Goal: Information Seeking & Learning: Learn about a topic

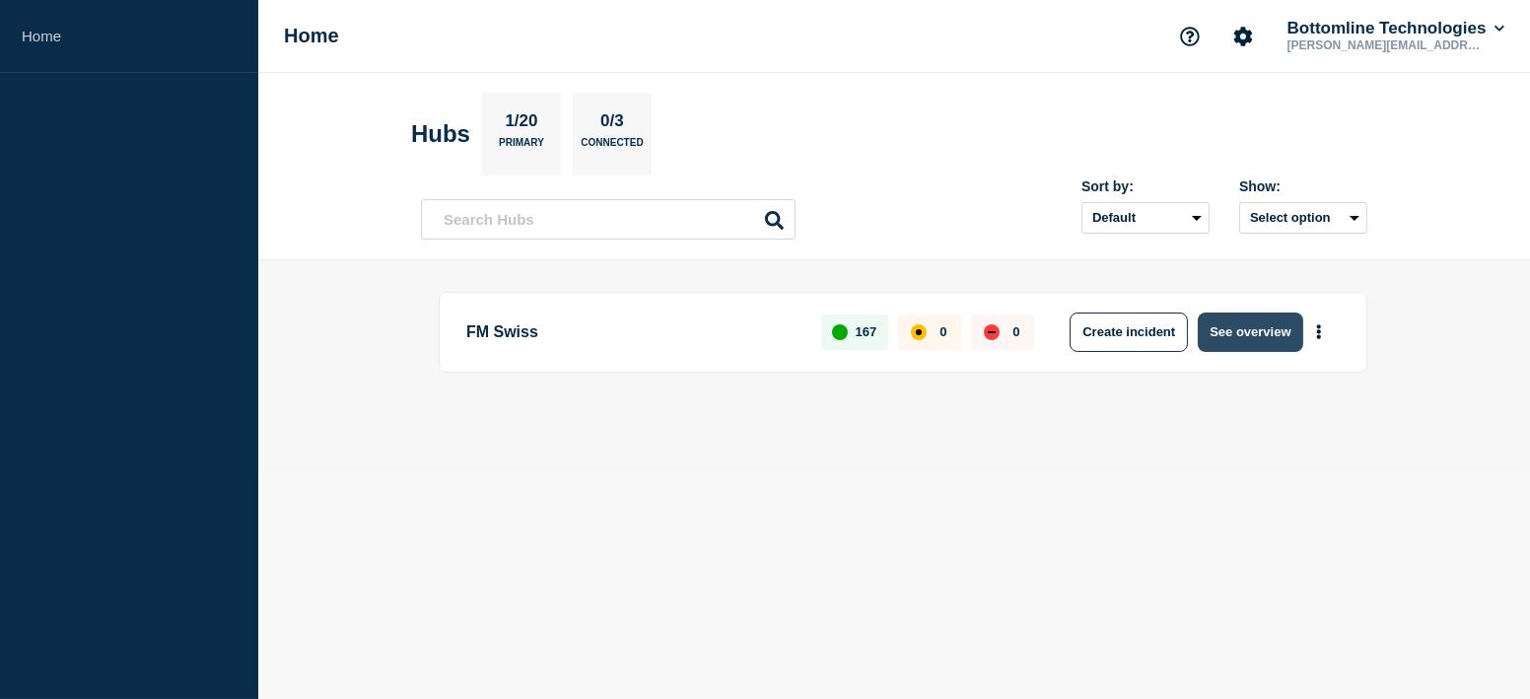
click at [1238, 332] on button "See overview" at bounding box center [1250, 332] width 105 height 39
click at [1249, 321] on button "See overview" at bounding box center [1250, 332] width 105 height 39
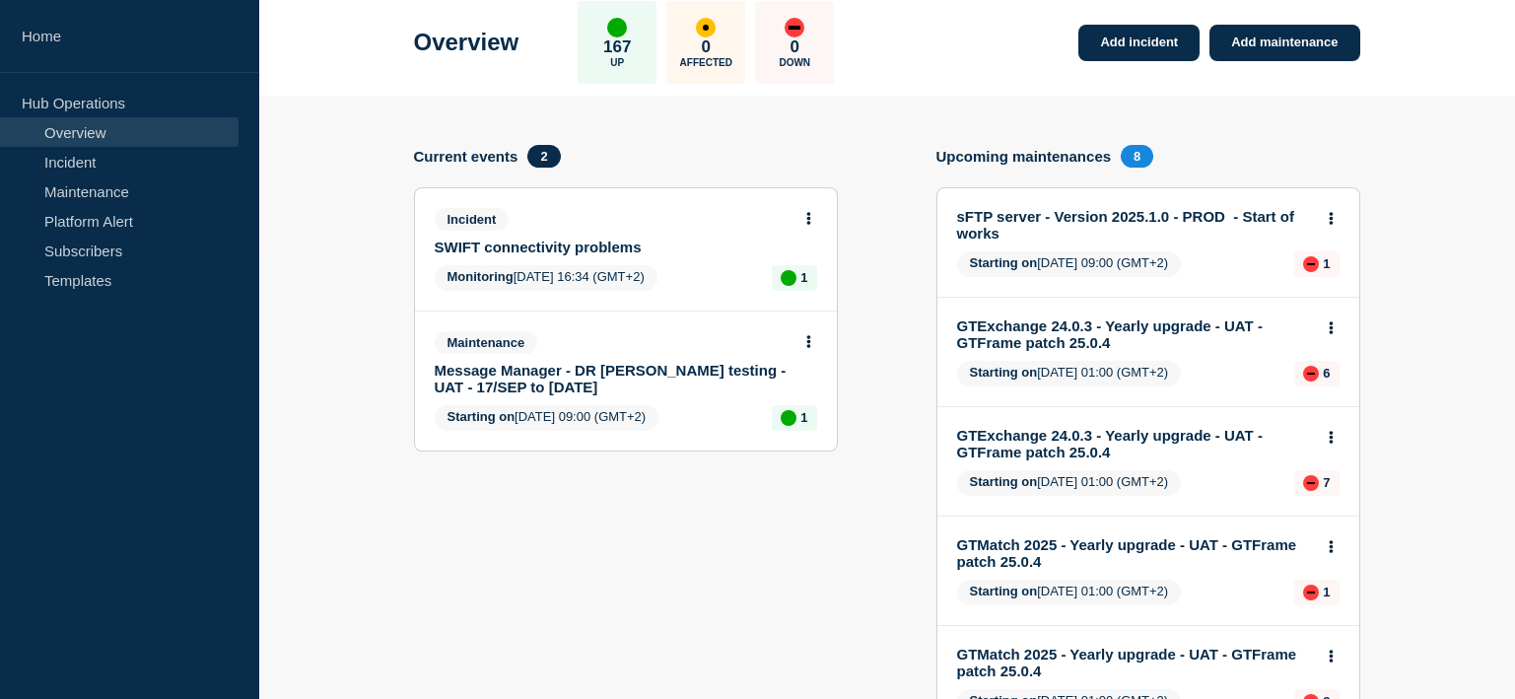
scroll to position [196, 0]
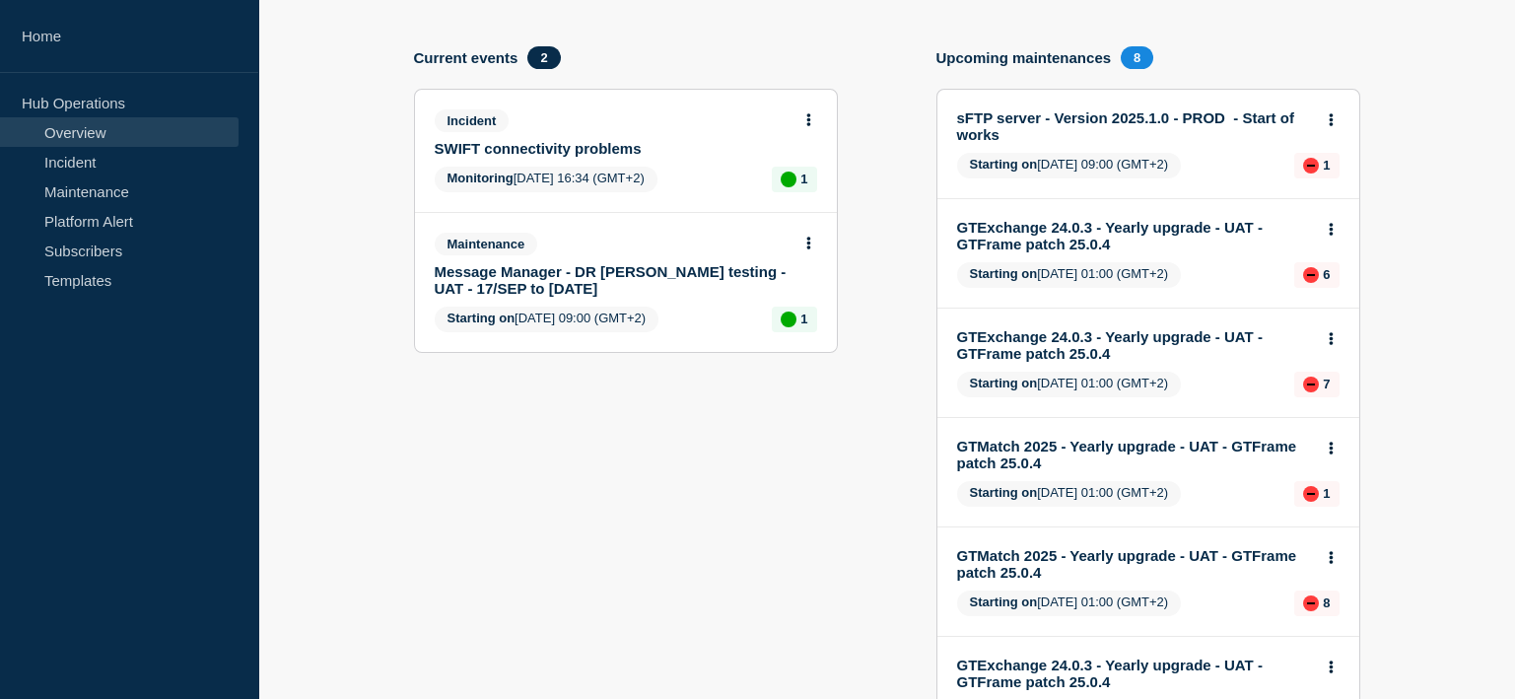
click at [1114, 445] on link "GTMatch 2025 - Yearly upgrade - UAT - GTFrame patch 25.0.4" at bounding box center [1135, 455] width 356 height 34
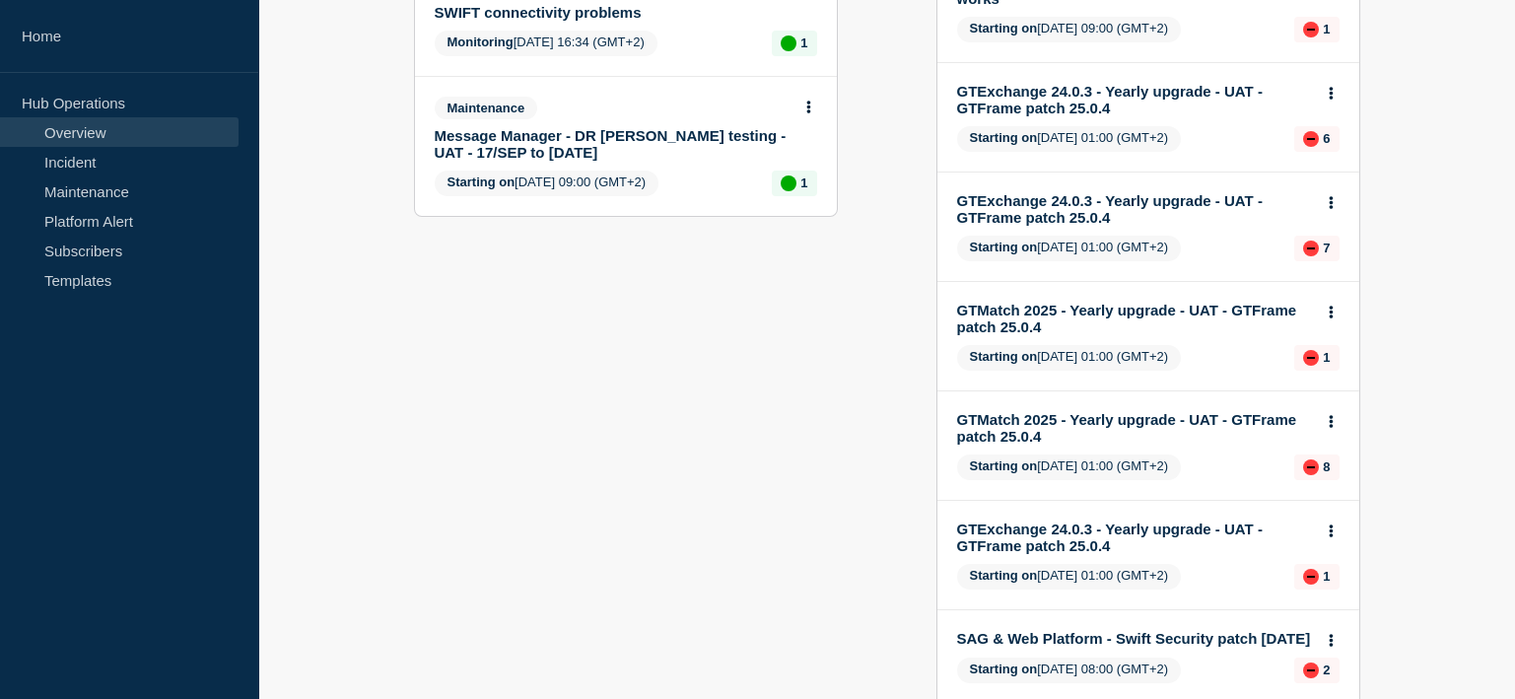
scroll to position [393, 0]
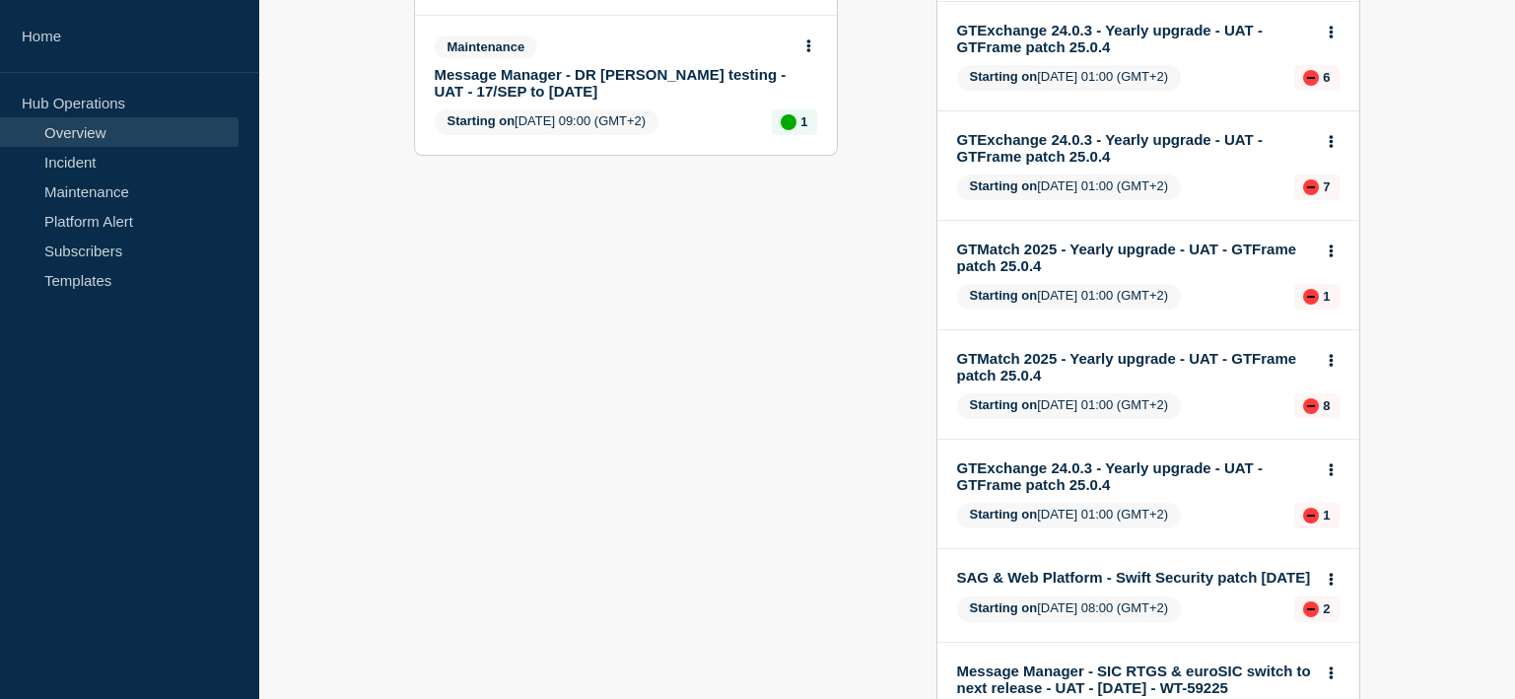
click at [1161, 461] on link "GTExchange 24.0.3 - Yearly upgrade - UAT - GTFrame patch 25.0.4" at bounding box center [1135, 476] width 356 height 34
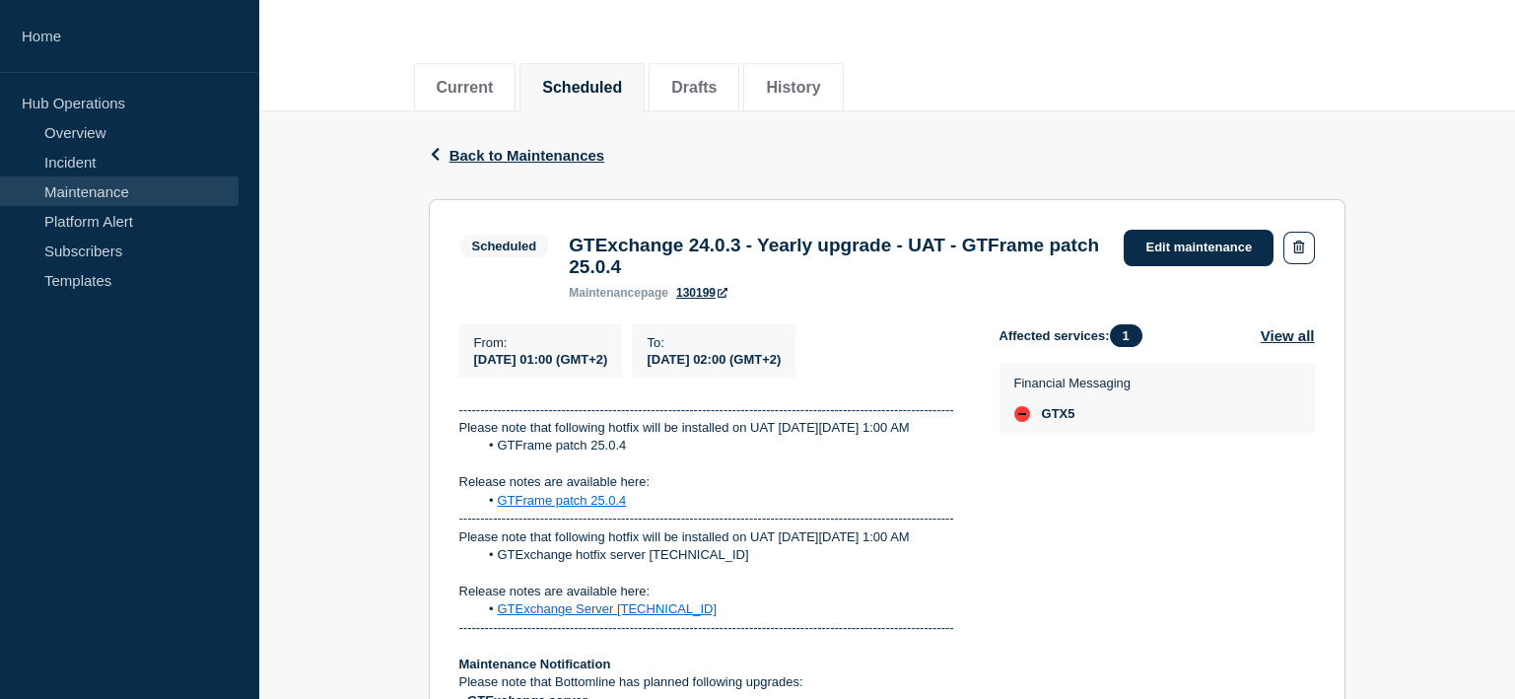
scroll to position [196, 0]
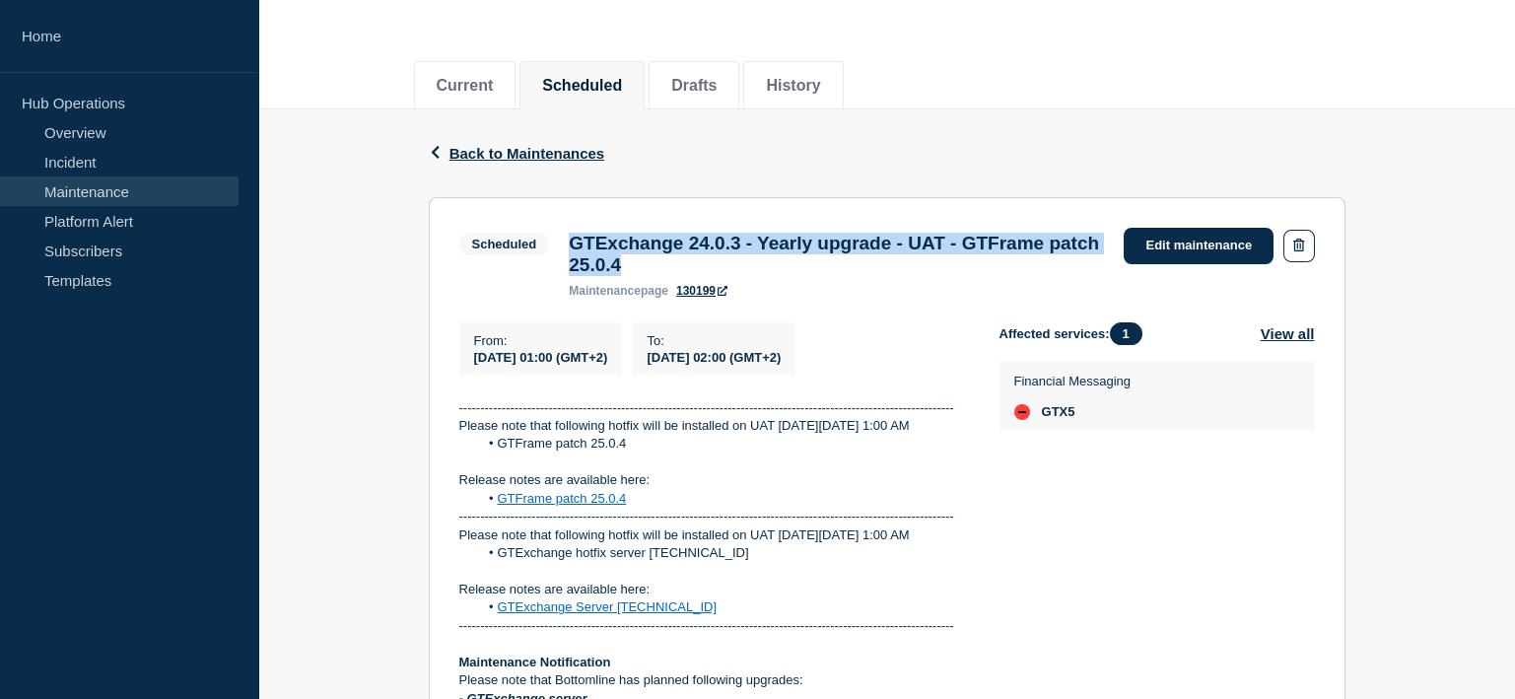
drag, startPoint x: 809, startPoint y: 267, endPoint x: 573, endPoint y: 247, distance: 237.4
click at [573, 247] on h3 "GTExchange 24.0.3 - Yearly upgrade - UAT - GTFrame patch 25.0.4" at bounding box center [836, 254] width 535 height 43
copy h3 "GTExchange 24.0.3 - Yearly upgrade - UAT - GTFrame patch 25.0.4"
